Goal: Task Accomplishment & Management: Manage account settings

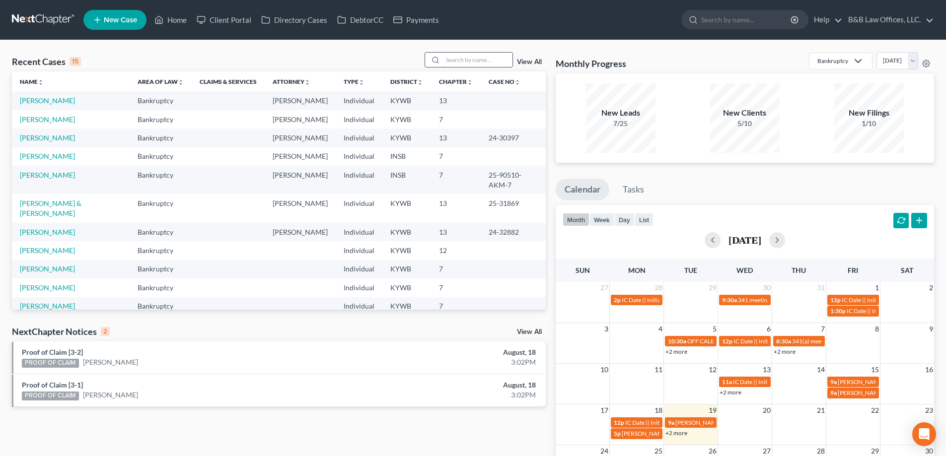
click at [452, 60] on input "search" at bounding box center [478, 60] width 70 height 14
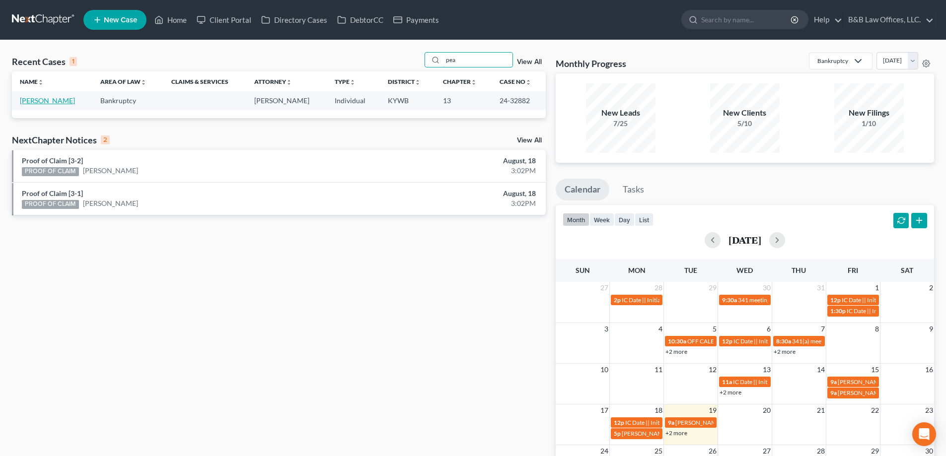
type input "pea"
click at [56, 102] on link "[PERSON_NAME]" at bounding box center [47, 100] width 55 height 8
select select "2"
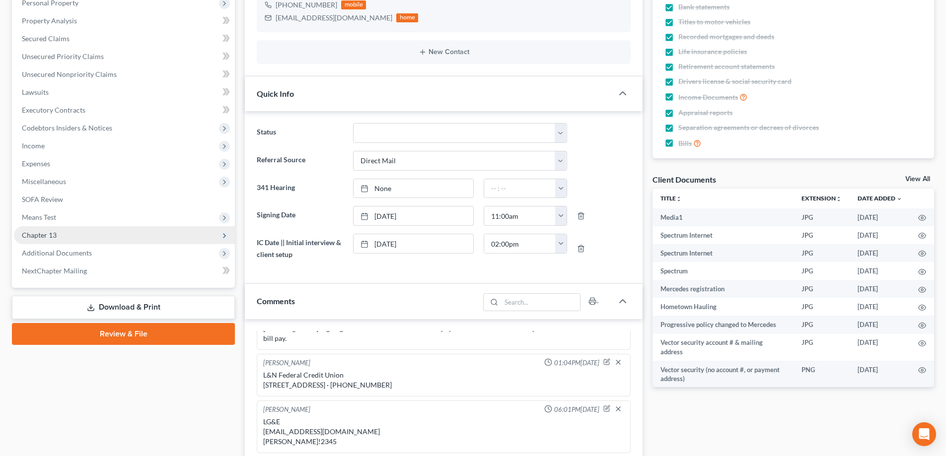
scroll to position [13331, 0]
click at [51, 258] on span "Additional Documents" at bounding box center [124, 253] width 221 height 18
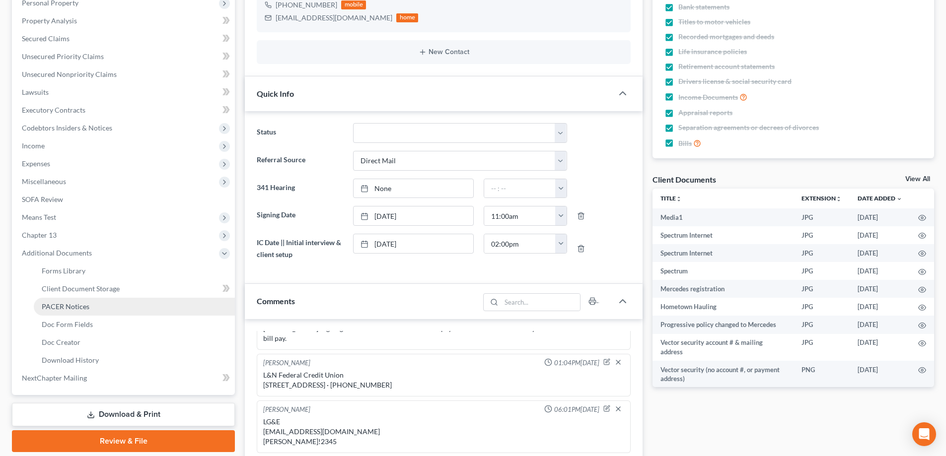
click at [71, 304] on span "PACER Notices" at bounding box center [66, 306] width 48 height 8
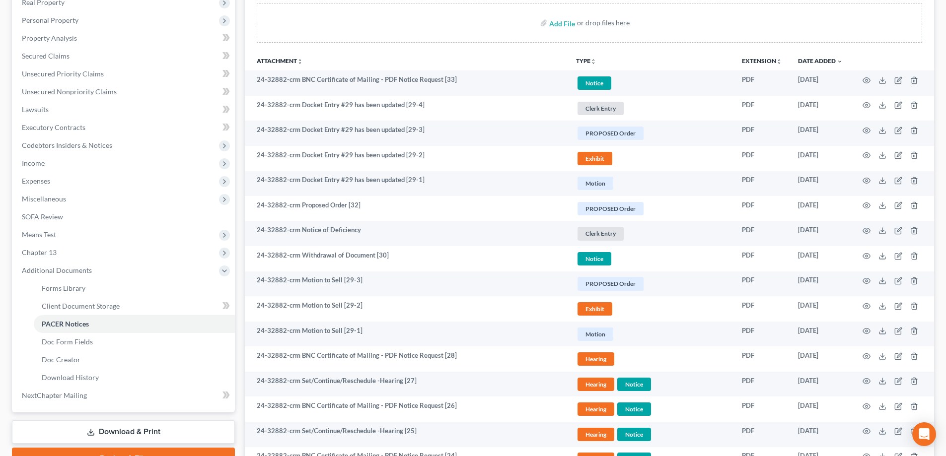
scroll to position [199, 0]
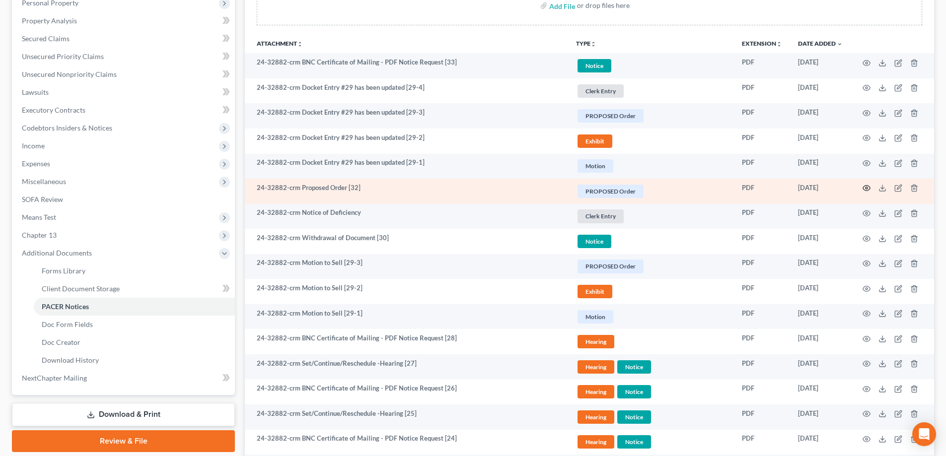
click at [868, 190] on icon "button" at bounding box center [867, 188] width 8 height 8
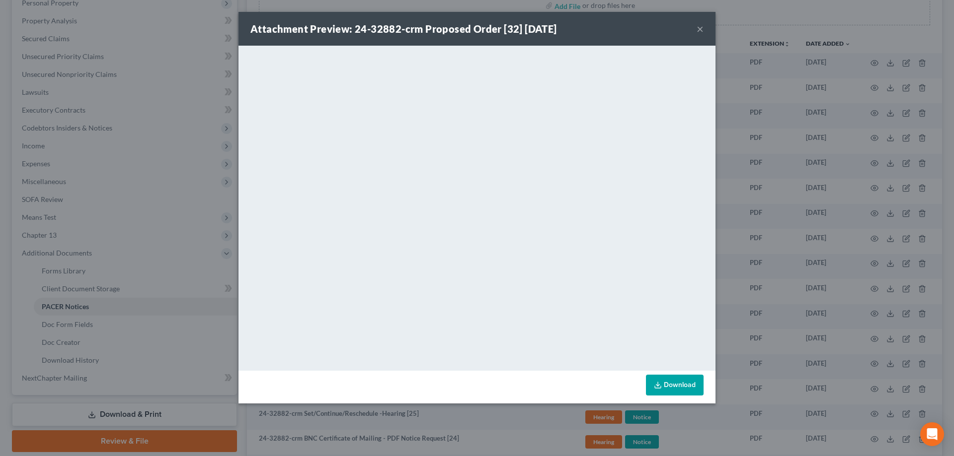
click at [697, 28] on button "×" at bounding box center [699, 29] width 7 height 12
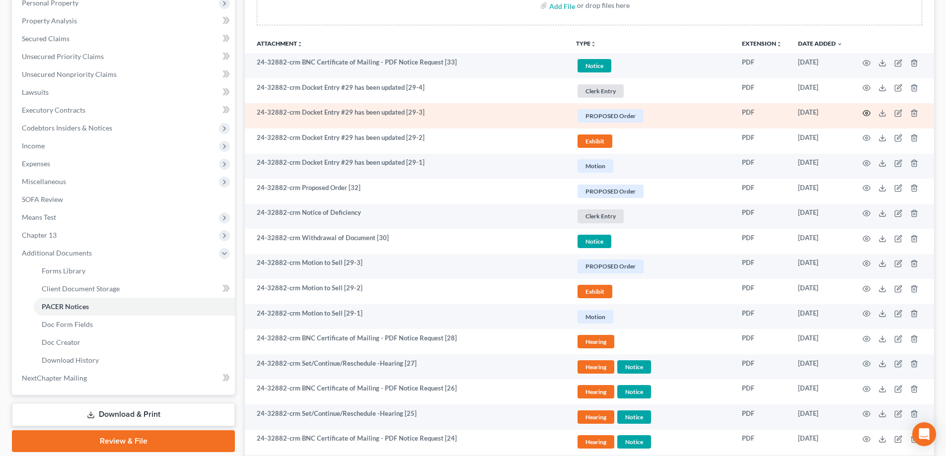
click at [866, 111] on icon "button" at bounding box center [866, 113] width 7 height 5
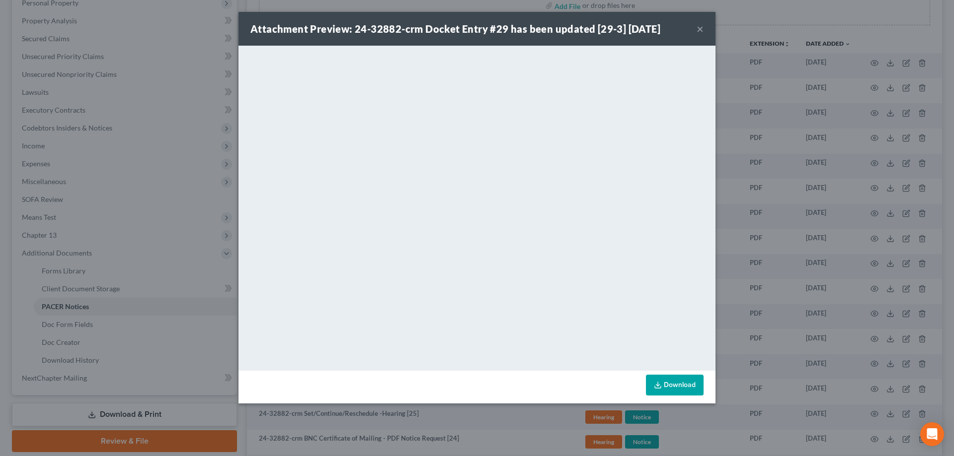
click at [700, 31] on button "×" at bounding box center [699, 29] width 7 height 12
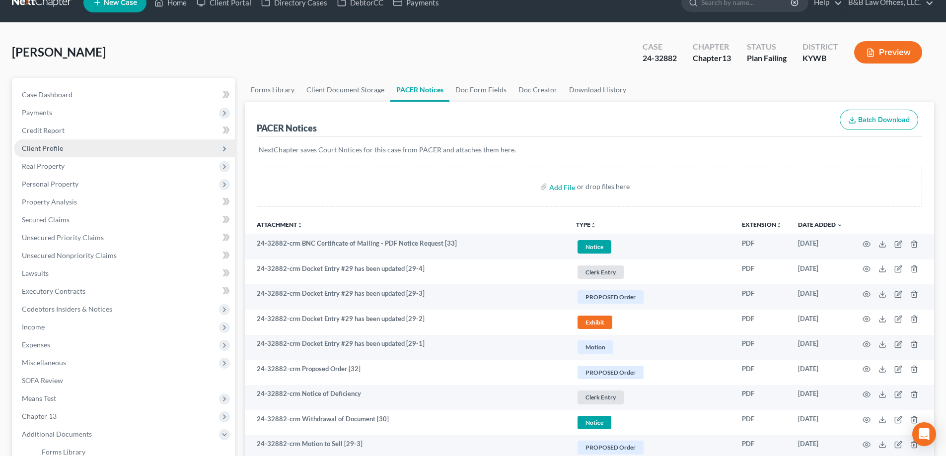
scroll to position [0, 0]
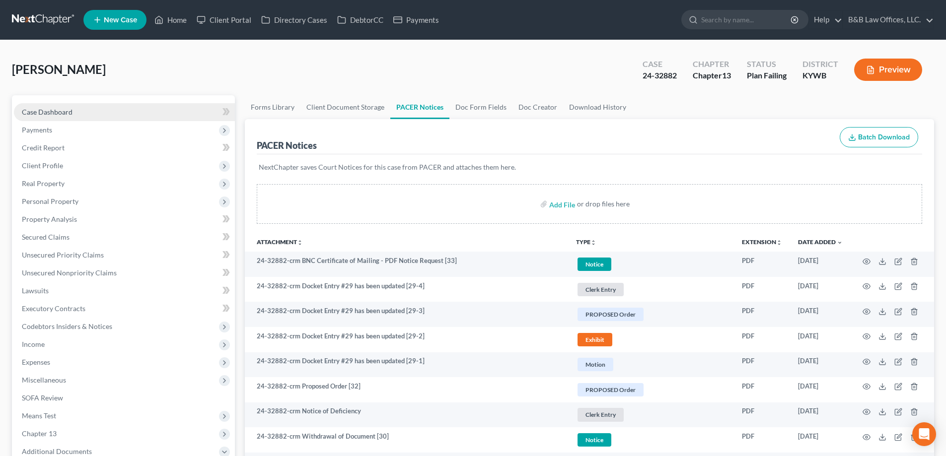
click at [74, 111] on link "Case Dashboard" at bounding box center [124, 112] width 221 height 18
select select "2"
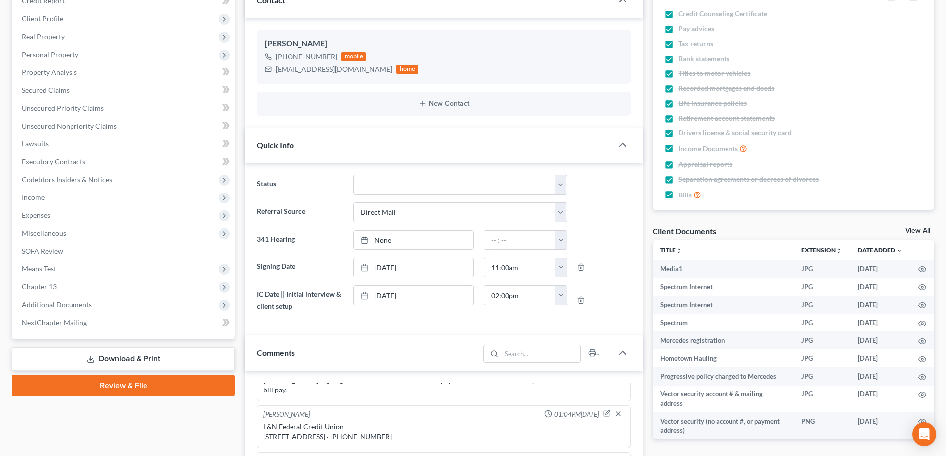
scroll to position [149, 0]
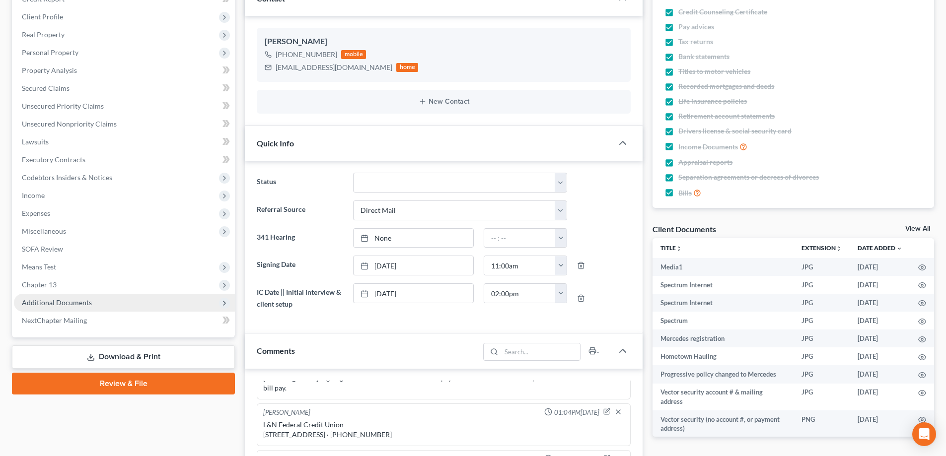
click at [66, 307] on span "Additional Documents" at bounding box center [124, 303] width 221 height 18
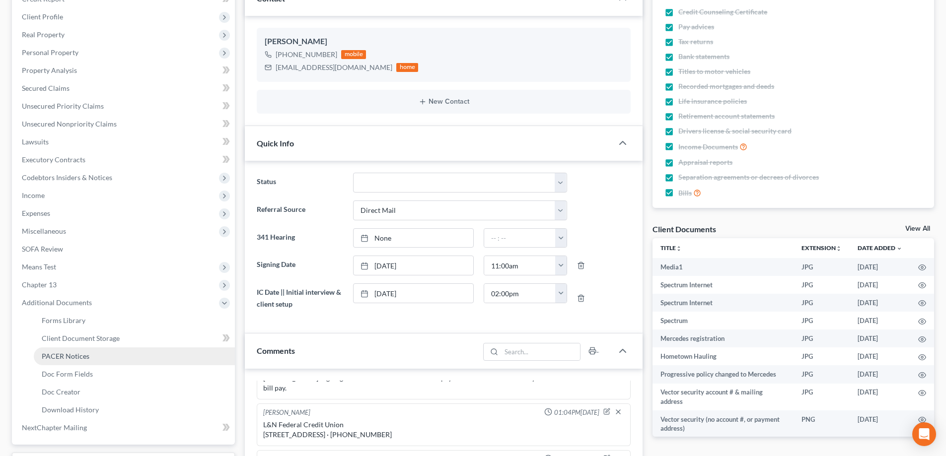
click at [74, 359] on span "PACER Notices" at bounding box center [66, 356] width 48 height 8
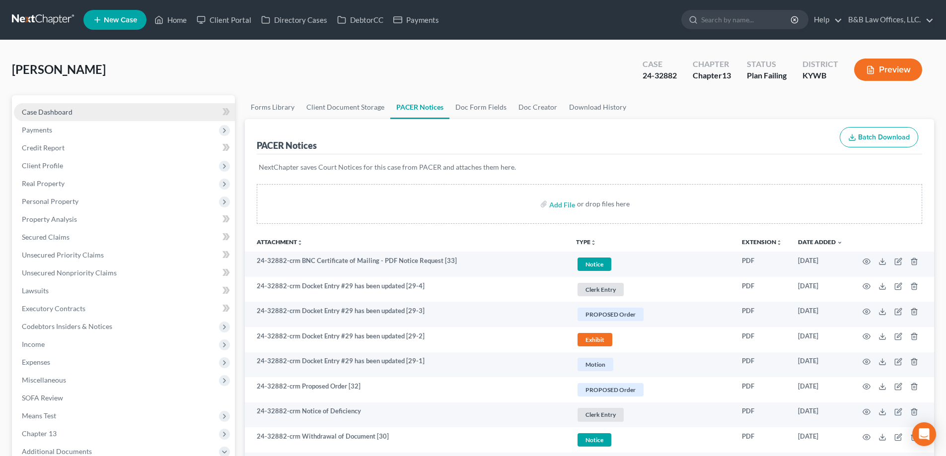
click at [36, 110] on span "Case Dashboard" at bounding box center [47, 112] width 51 height 8
select select "2"
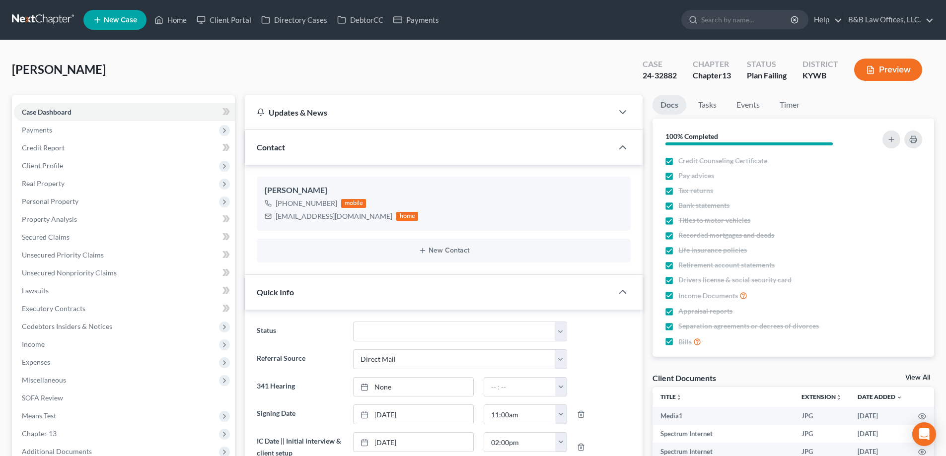
scroll to position [13331, 0]
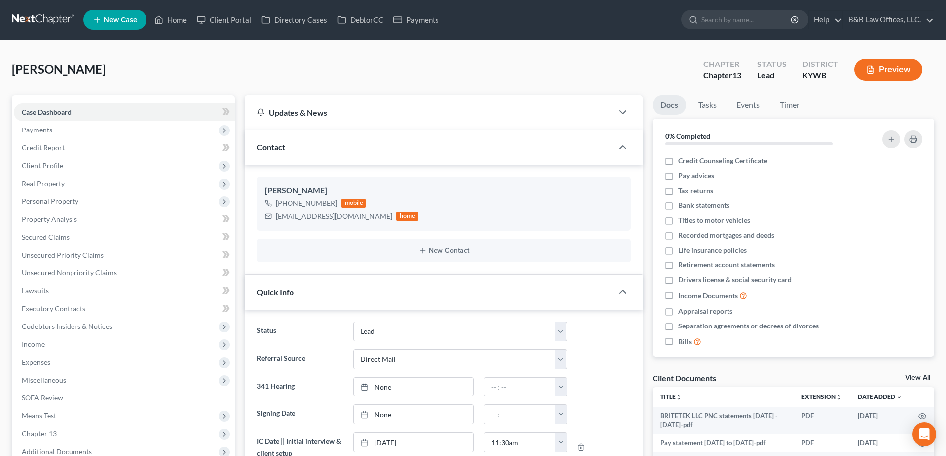
select select "10"
select select "2"
select select "0"
select select "10"
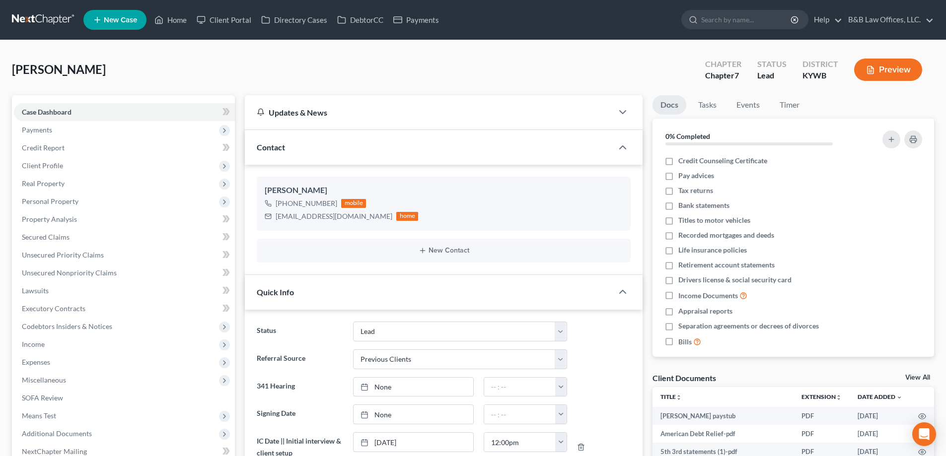
select select "1"
select select "0"
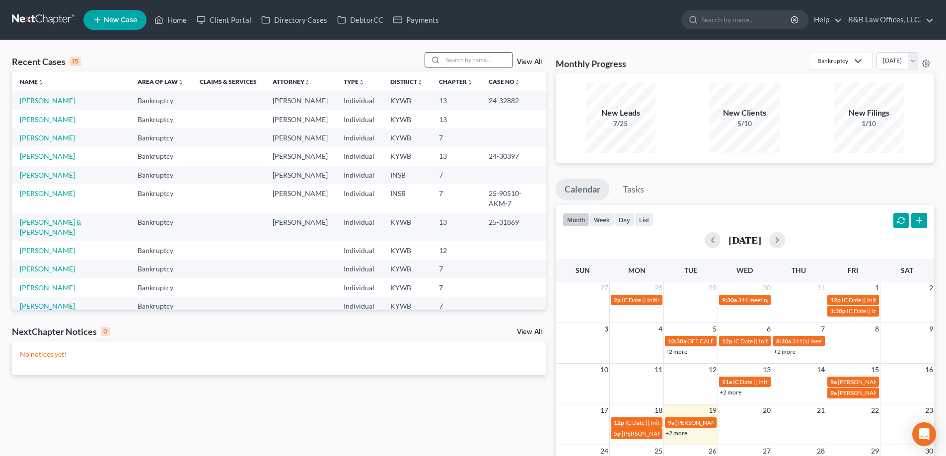
click at [471, 62] on input "search" at bounding box center [478, 60] width 70 height 14
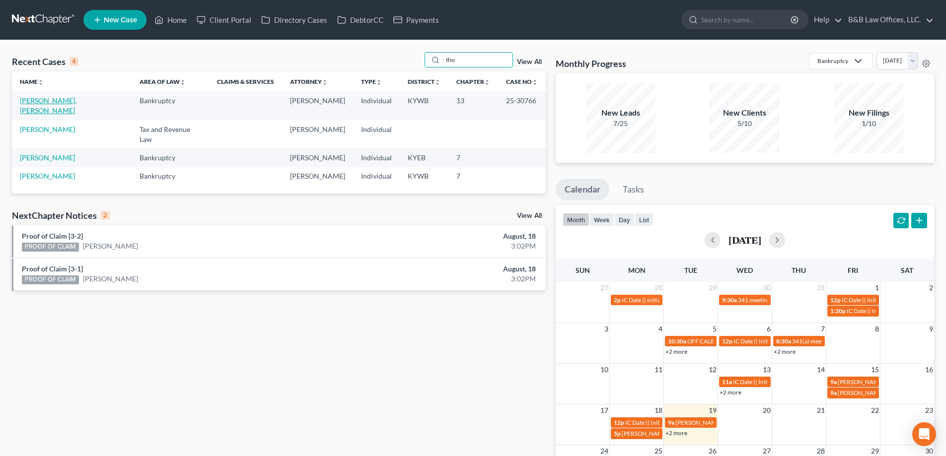
type input "tho"
click at [62, 101] on link "[PERSON_NAME], [PERSON_NAME]" at bounding box center [48, 105] width 57 height 18
select select "2"
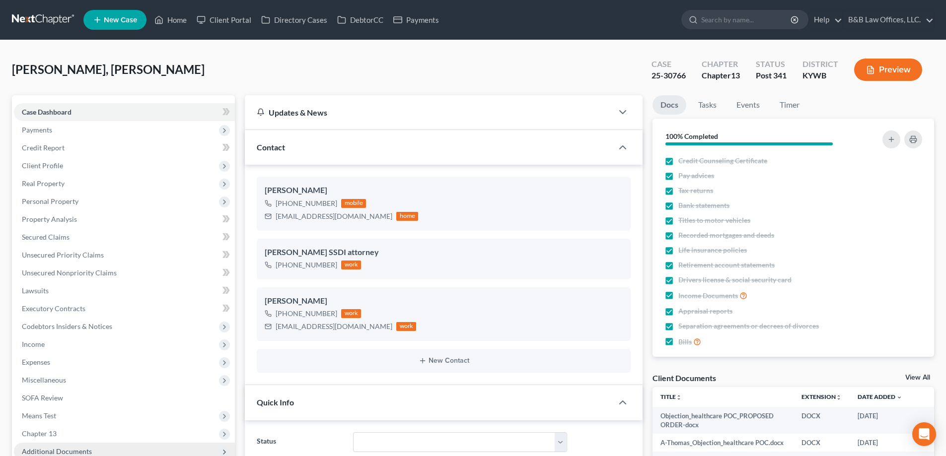
scroll to position [199, 0]
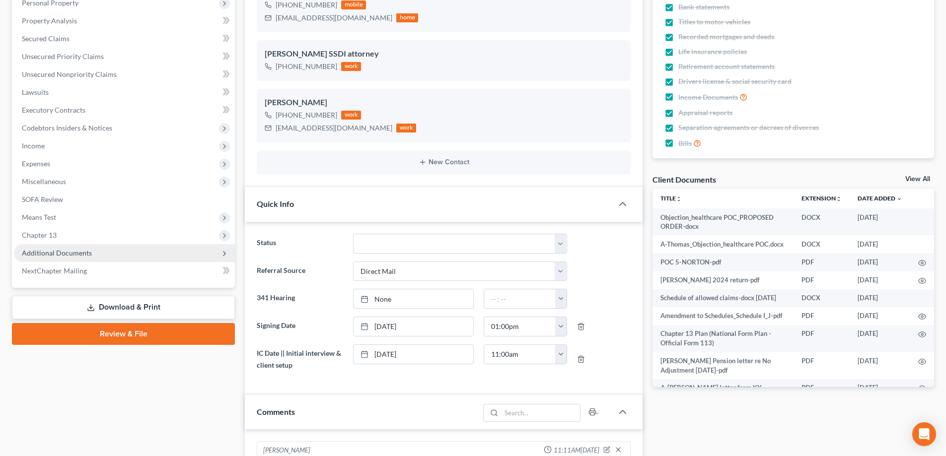
click at [86, 253] on span "Additional Documents" at bounding box center [57, 253] width 70 height 8
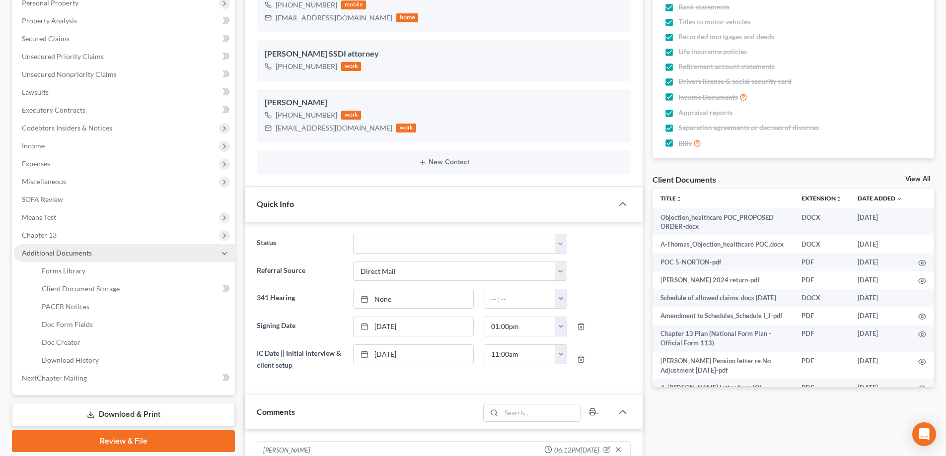
scroll to position [7371, 0]
click at [73, 310] on span "PACER Notices" at bounding box center [66, 306] width 48 height 8
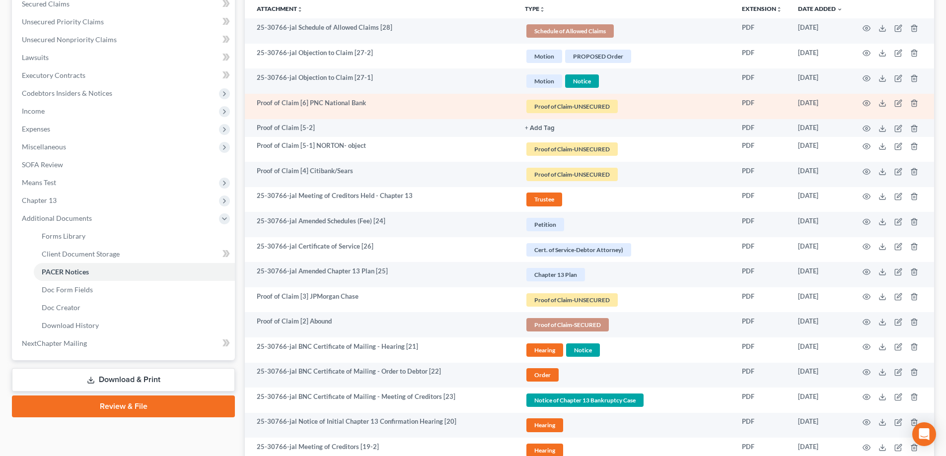
scroll to position [248, 0]
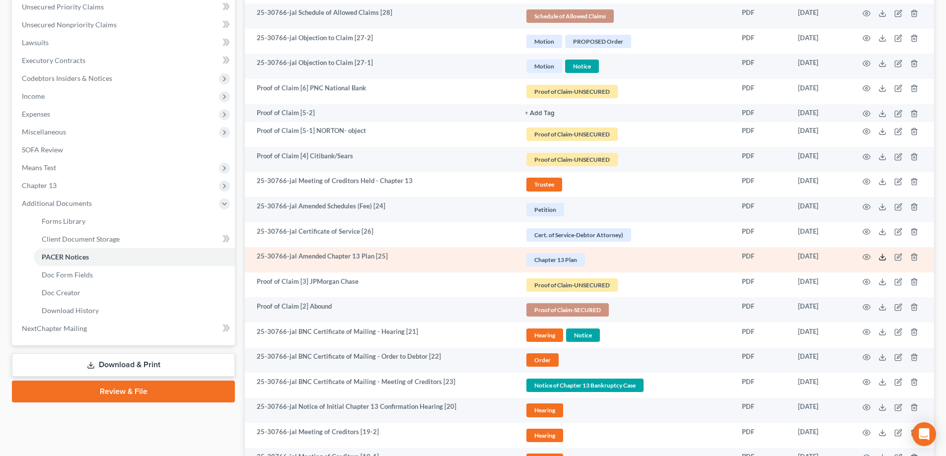
click at [881, 259] on icon at bounding box center [883, 257] width 8 height 8
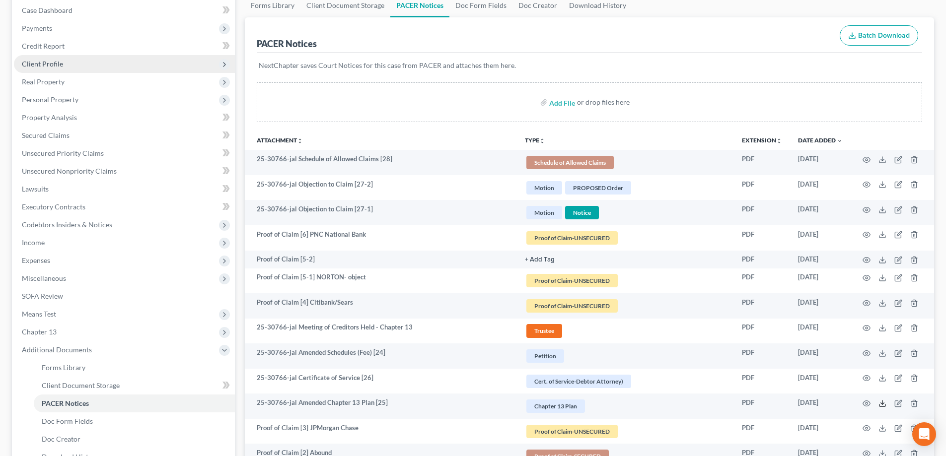
scroll to position [50, 0]
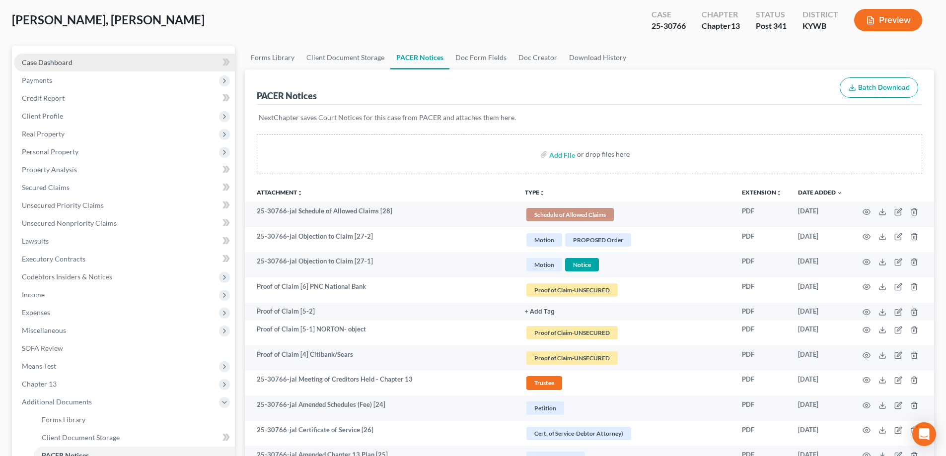
click at [73, 62] on link "Case Dashboard" at bounding box center [124, 63] width 221 height 18
select select "2"
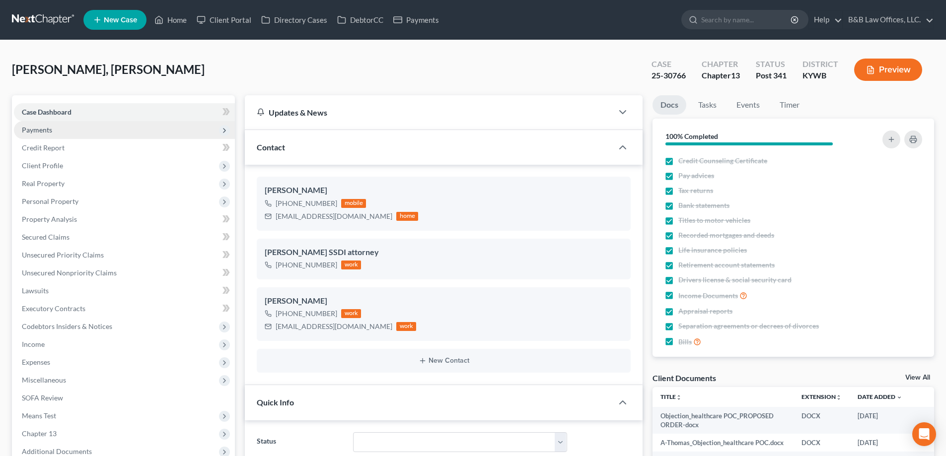
click at [35, 137] on span "Payments" at bounding box center [124, 130] width 221 height 18
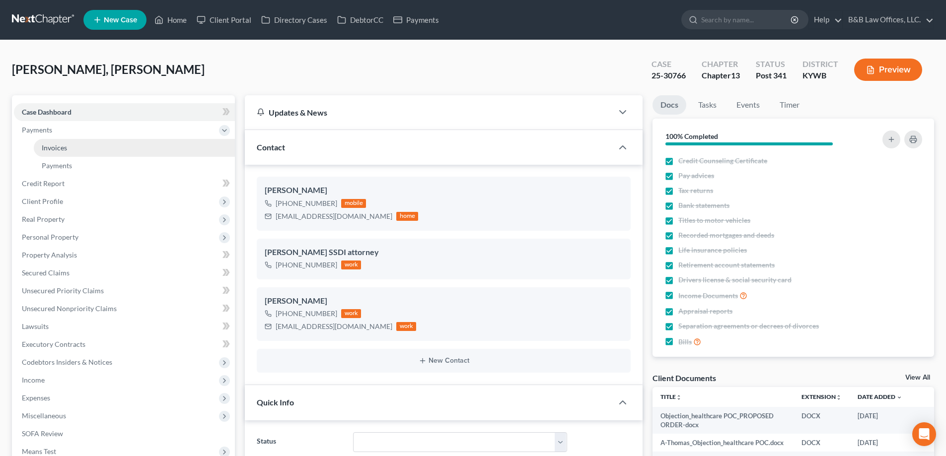
click at [78, 150] on link "Invoices" at bounding box center [134, 148] width 201 height 18
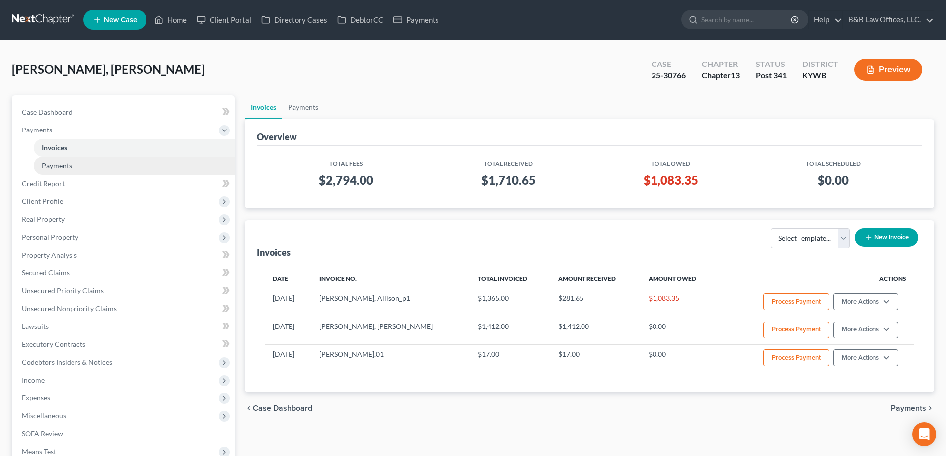
click at [88, 164] on link "Payments" at bounding box center [134, 166] width 201 height 18
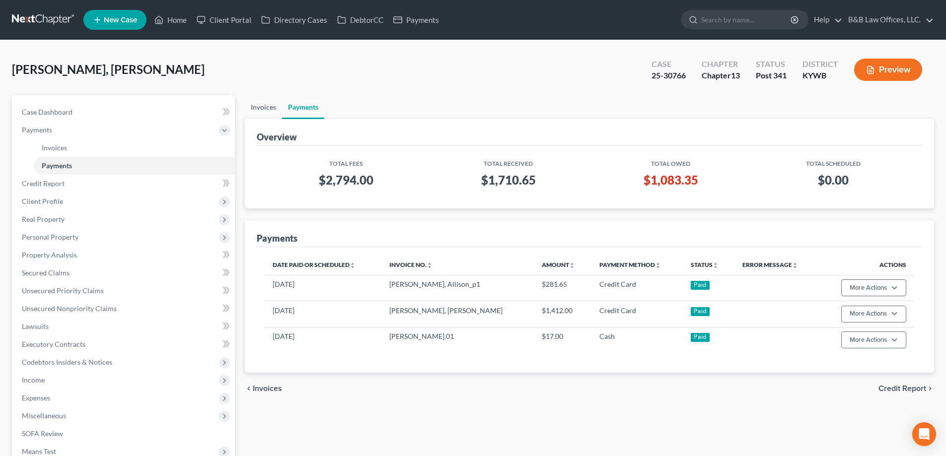
click at [260, 103] on link "Invoices" at bounding box center [263, 107] width 37 height 24
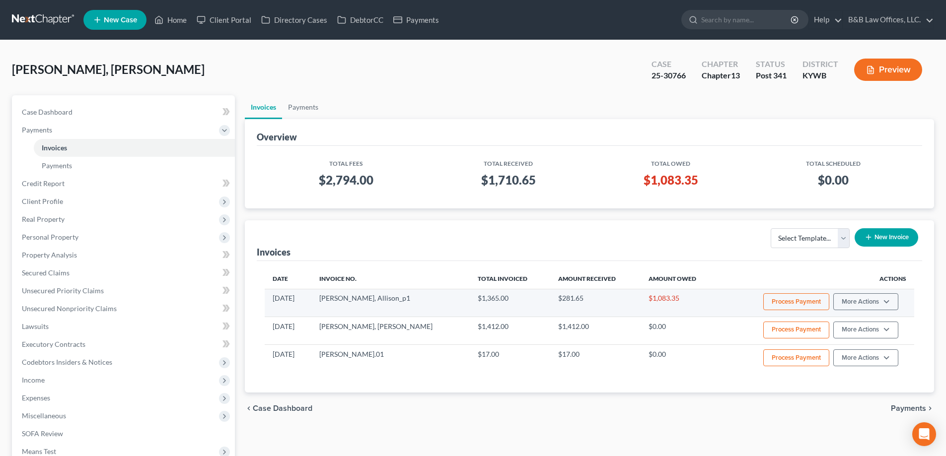
click at [845, 311] on td "Process Payment More Actions View/Edit Record Cash or Check Payment" at bounding box center [816, 303] width 195 height 28
click at [848, 302] on button "More Actions" at bounding box center [865, 302] width 65 height 17
click at [845, 321] on link "View/Edit" at bounding box center [879, 322] width 116 height 17
select select "1"
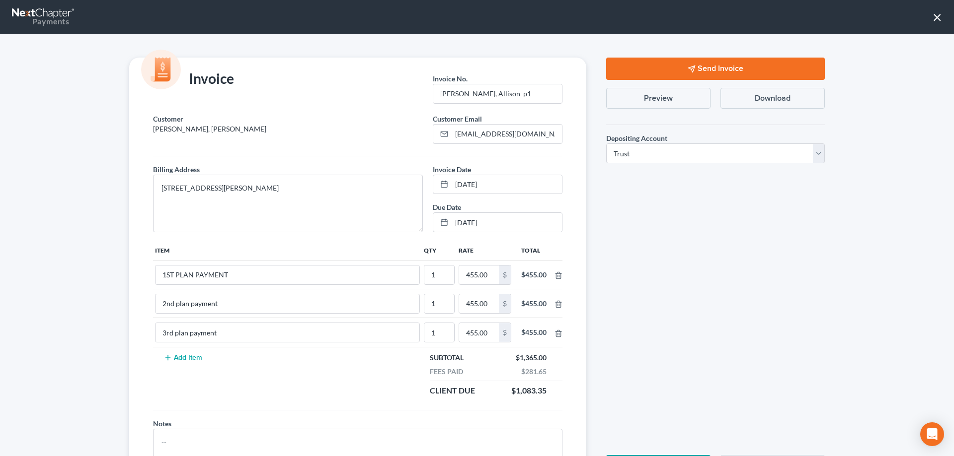
click at [936, 14] on button "×" at bounding box center [936, 17] width 9 height 16
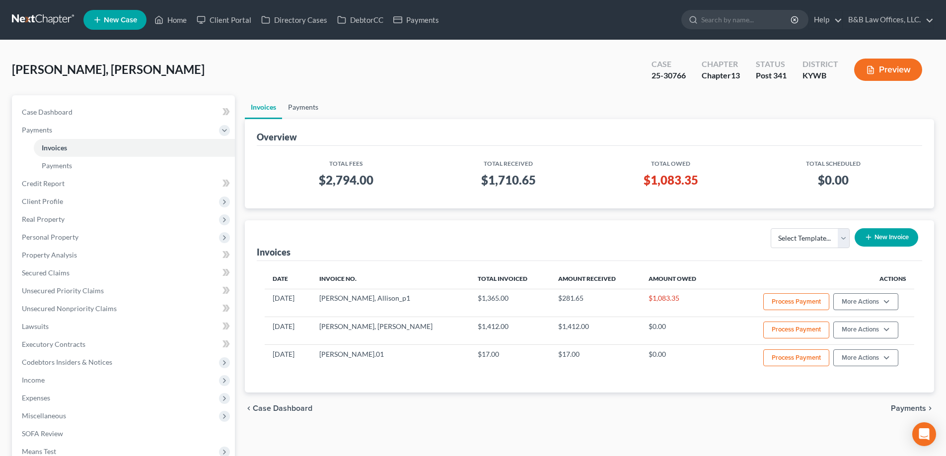
click at [305, 106] on link "Payments" at bounding box center [303, 107] width 42 height 24
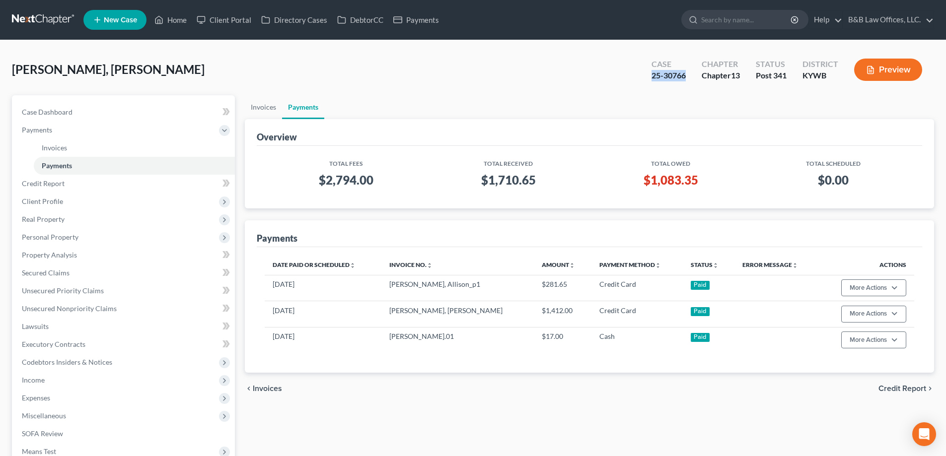
drag, startPoint x: 647, startPoint y: 77, endPoint x: 688, endPoint y: 83, distance: 41.2
click at [688, 83] on div "Case 25-30766" at bounding box center [669, 70] width 50 height 29
copy div "25-30766"
